Goal: Use online tool/utility: Use online tool/utility

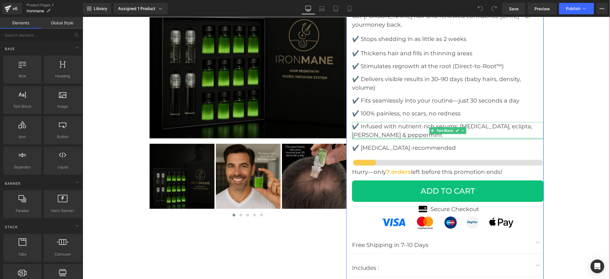
scroll to position [2059, 0]
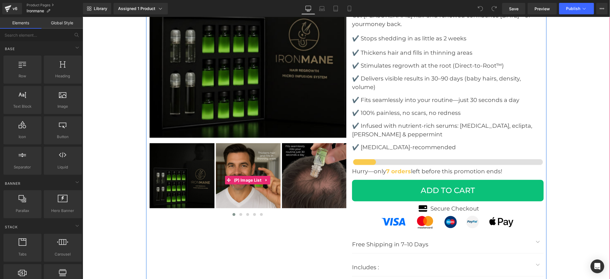
click at [182, 159] on img at bounding box center [181, 175] width 65 height 65
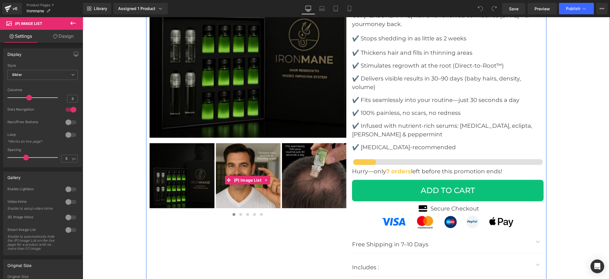
click at [249, 187] on img at bounding box center [248, 175] width 65 height 65
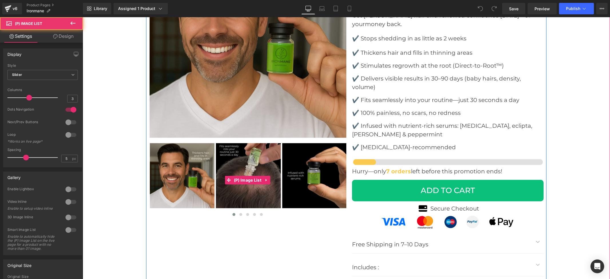
click at [264, 188] on img at bounding box center [248, 175] width 65 height 65
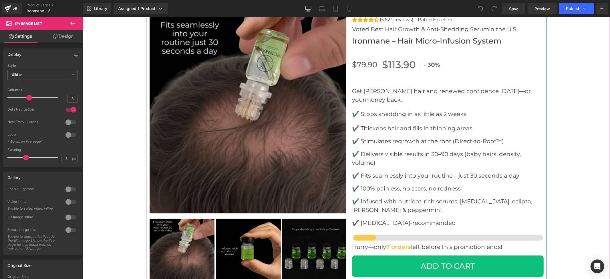
scroll to position [2021, 0]
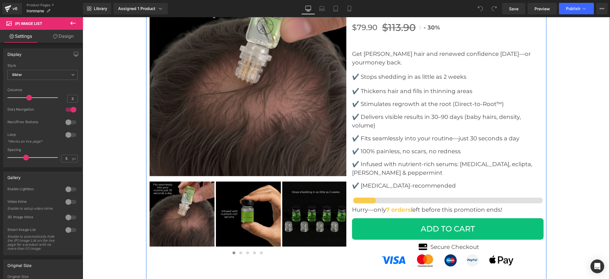
click at [262, 195] on img at bounding box center [248, 213] width 65 height 65
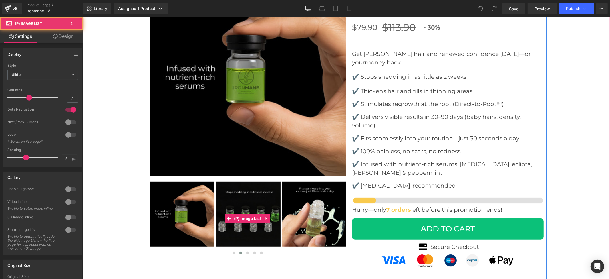
click at [299, 198] on img at bounding box center [314, 213] width 65 height 65
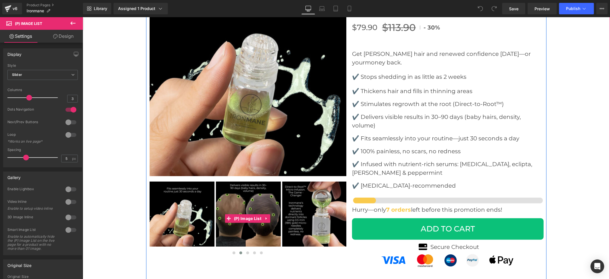
click at [307, 199] on img at bounding box center [314, 213] width 65 height 65
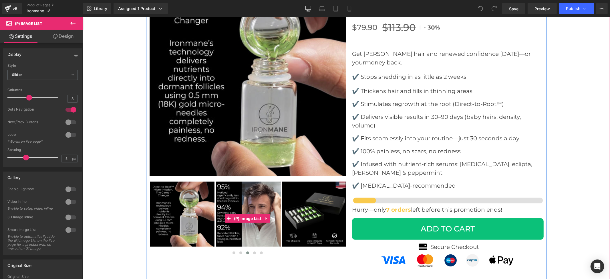
click at [306, 208] on img at bounding box center [314, 213] width 65 height 65
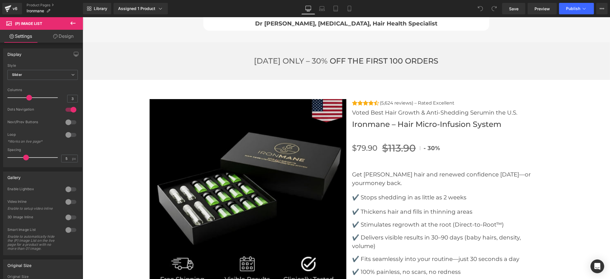
scroll to position [1907, 0]
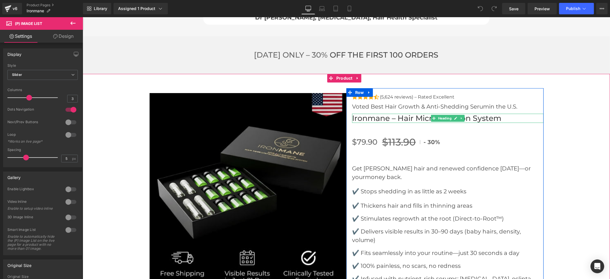
drag, startPoint x: 443, startPoint y: 109, endPoint x: 110, endPoint y: 124, distance: 332.7
click at [443, 114] on span "Heading" at bounding box center [445, 117] width 16 height 7
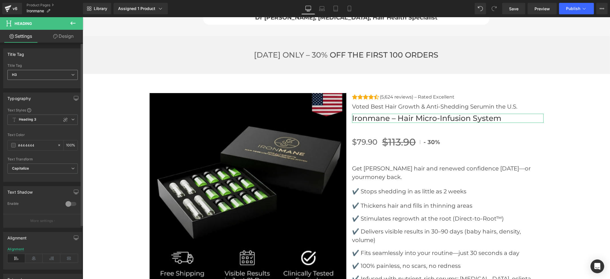
click at [45, 75] on span "H3" at bounding box center [42, 75] width 70 height 10
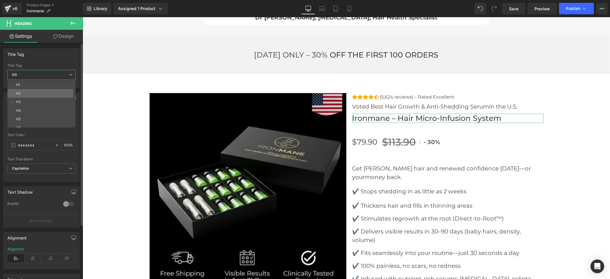
click at [34, 94] on li "H2" at bounding box center [42, 93] width 71 height 9
type input "#000000"
type input "81"
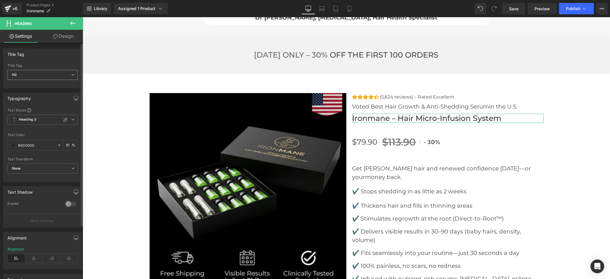
click at [62, 75] on span "H2" at bounding box center [42, 75] width 70 height 10
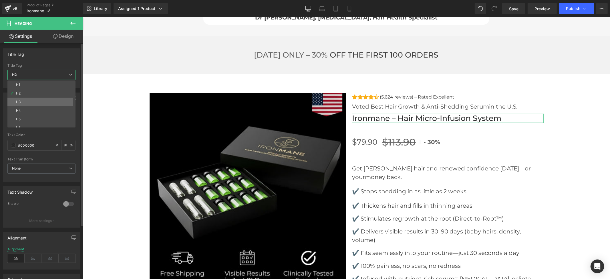
click at [29, 98] on li "H3" at bounding box center [42, 102] width 71 height 9
type input "#444444"
type input "100"
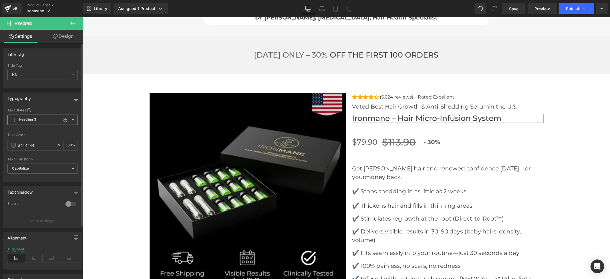
click at [52, 118] on span "Heading 3" at bounding box center [42, 119] width 70 height 10
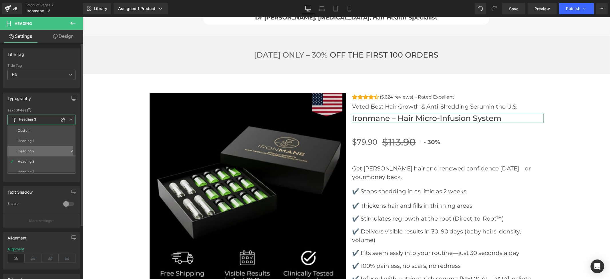
click at [38, 148] on li "Heading 2" at bounding box center [42, 151] width 71 height 10
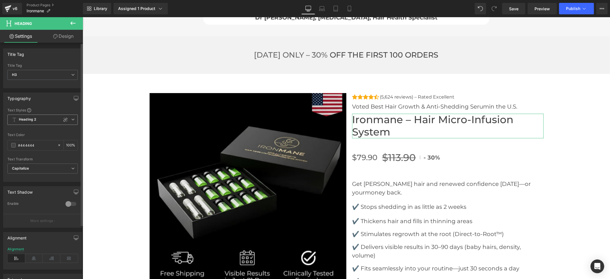
click at [43, 120] on span "Heading 2" at bounding box center [42, 119] width 70 height 10
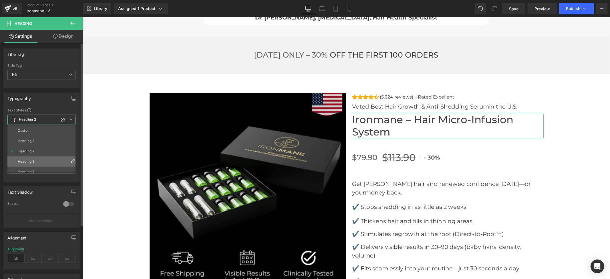
click at [37, 160] on li "Heading 3" at bounding box center [42, 161] width 71 height 10
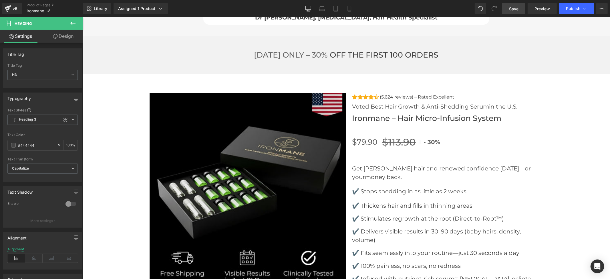
drag, startPoint x: 512, startPoint y: 7, endPoint x: 325, endPoint y: 92, distance: 204.8
click at [512, 7] on span "Save" at bounding box center [513, 9] width 9 height 6
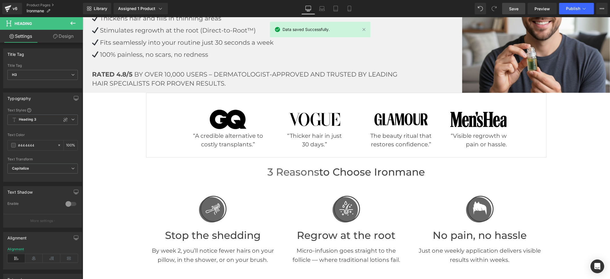
scroll to position [0, 0]
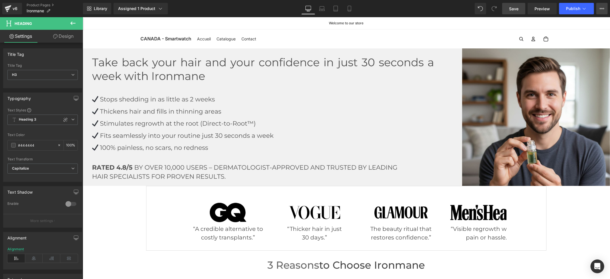
click at [600, 10] on icon at bounding box center [602, 8] width 5 height 5
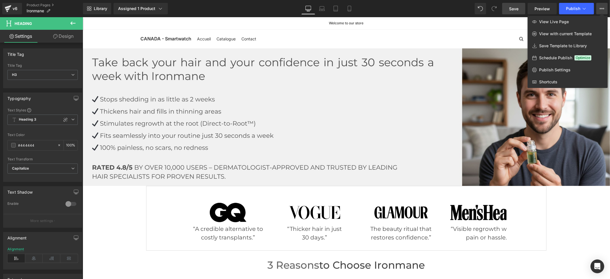
click at [600, 10] on icon at bounding box center [602, 8] width 5 height 5
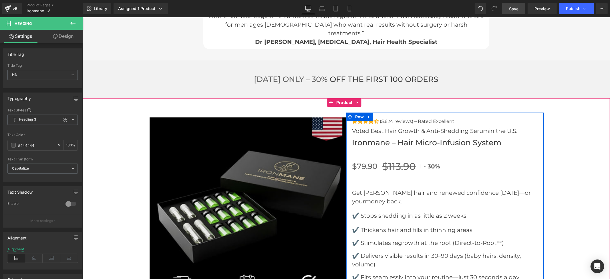
scroll to position [1869, 0]
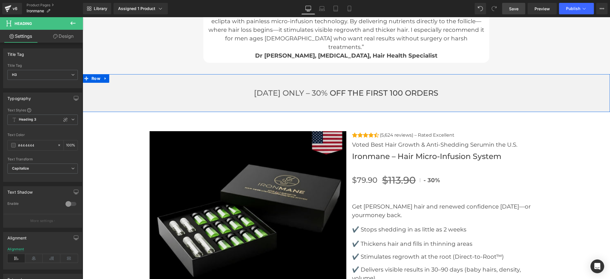
drag, startPoint x: 597, startPoint y: 86, endPoint x: 557, endPoint y: 112, distance: 48.4
click at [597, 85] on div "[DATE] ONLY – 30% OFF tHE FIRST 100 ORDERS Heading Row" at bounding box center [345, 92] width 527 height 15
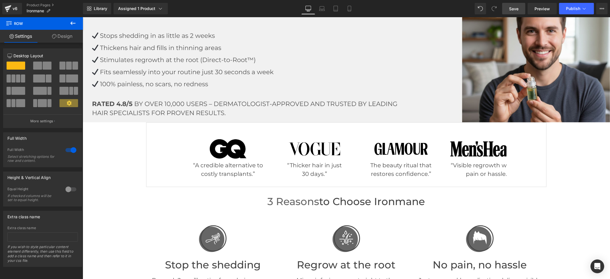
scroll to position [0, 0]
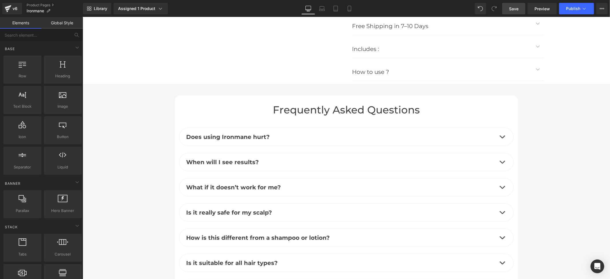
scroll to position [2193, 0]
